Goal: Find contact information: Find contact information

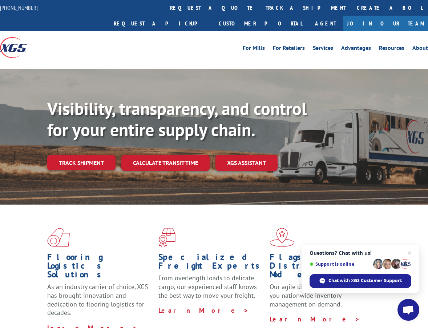
scroll to position [1144, 0]
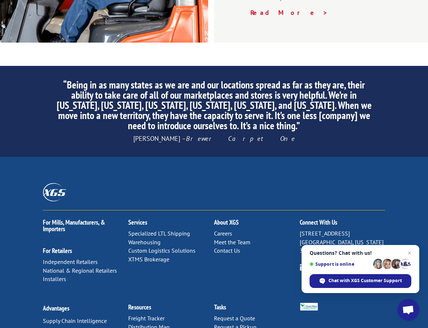
click at [226, 247] on link "Contact Us" at bounding box center [227, 250] width 26 height 7
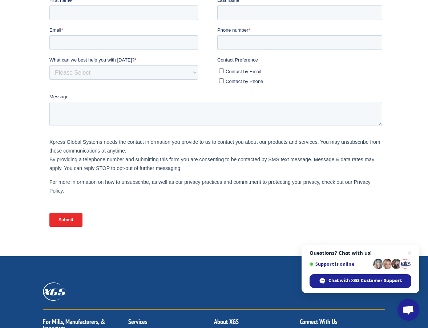
scroll to position [73, 0]
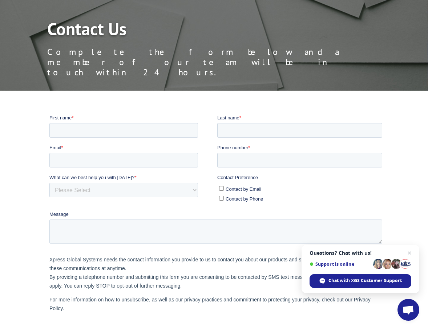
click at [223, 198] on input "Contact by Phone" at bounding box center [221, 198] width 5 height 5
checkbox input "true"
